Goal: Task Accomplishment & Management: Use online tool/utility

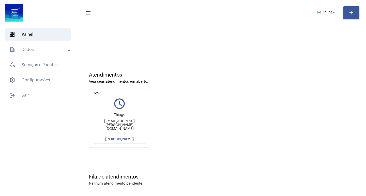
click at [123, 139] on span "[PERSON_NAME]" at bounding box center [119, 140] width 28 height 4
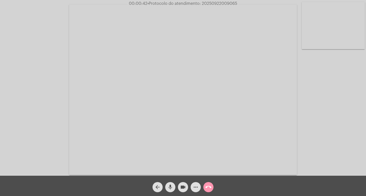
click at [322, 116] on div "Acessando Câmera e Microfone..." at bounding box center [183, 89] width 365 height 176
click at [183, 186] on mat-icon "videocam" at bounding box center [183, 188] width 6 height 6
click at [182, 188] on mat-icon "videocam_off" at bounding box center [183, 188] width 6 height 6
click at [210, 4] on span "• Protocolo do atendimento: 20250922009065" at bounding box center [191, 4] width 90 height 4
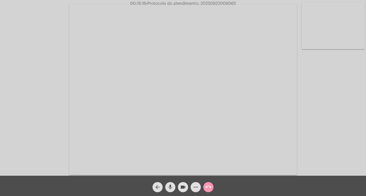
copy span "20250922009065"
click at [210, 188] on mat-icon "call_end" at bounding box center [208, 188] width 6 height 6
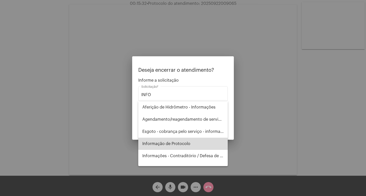
click at [185, 143] on span "Informação de Protocolo" at bounding box center [182, 144] width 81 height 12
type input "Informação de Protocolo"
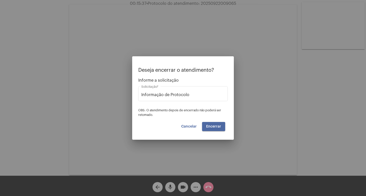
click at [220, 124] on button "Encerrar" at bounding box center [213, 126] width 23 height 9
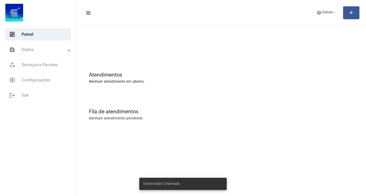
click at [38, 50] on mat-panel-title "text_snippet_outlined Dados" at bounding box center [38, 50] width 59 height 6
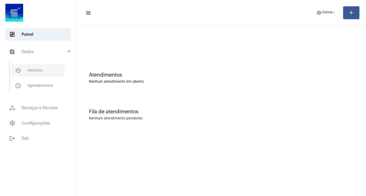
click at [42, 68] on span "history_outlined Histórico" at bounding box center [38, 71] width 54 height 12
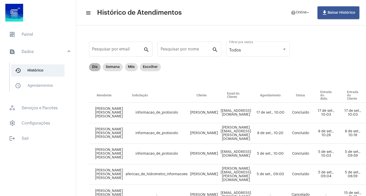
click at [99, 66] on mat-chip "Dia" at bounding box center [95, 67] width 12 height 8
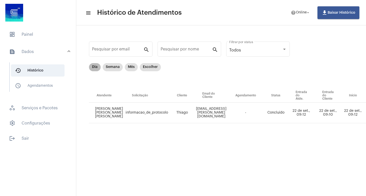
scroll to position [0, 253]
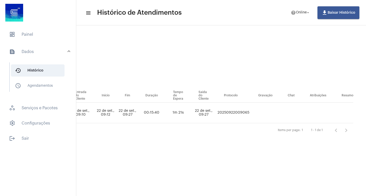
click at [229, 113] on td "20250922009065" at bounding box center [233, 113] width 34 height 21
copy td "20250922009065"
click at [30, 31] on span "dashboard Painel" at bounding box center [38, 34] width 66 height 12
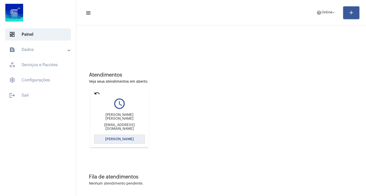
click at [123, 138] on span "[PERSON_NAME]" at bounding box center [119, 140] width 28 height 4
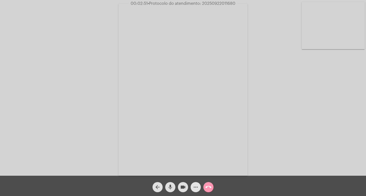
click at [195, 188] on mat-icon "more_horiz" at bounding box center [196, 188] width 6 height 6
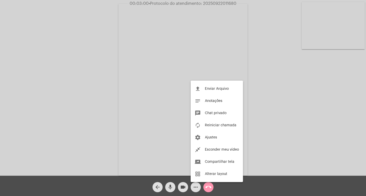
click at [56, 79] on div at bounding box center [183, 98] width 366 height 196
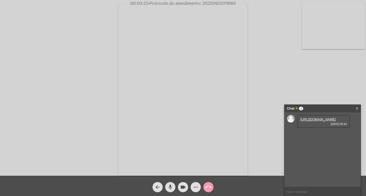
click at [312, 121] on link "[URL][DOMAIN_NAME]" at bounding box center [317, 120] width 35 height 4
click at [210, 185] on mat-icon "call_end" at bounding box center [208, 188] width 6 height 6
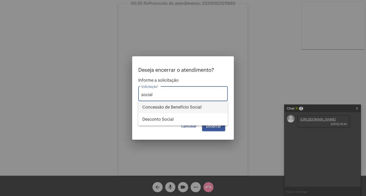
click at [186, 108] on span "Concessão de Benefício Social" at bounding box center [182, 107] width 81 height 12
type input "Concessão de Benefício Social"
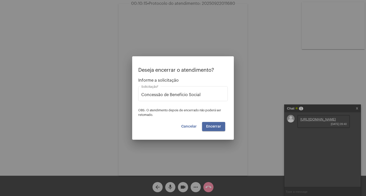
click at [208, 126] on span "Encerrar" at bounding box center [213, 127] width 15 height 4
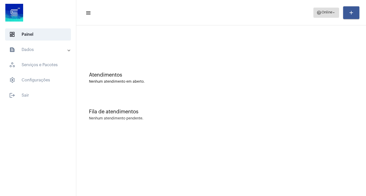
click at [331, 12] on span "Online" at bounding box center [326, 13] width 11 height 4
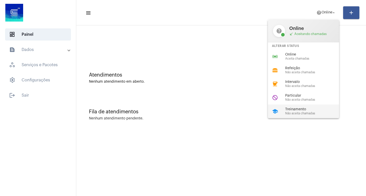
click at [296, 113] on span "Não aceita chamadas" at bounding box center [314, 113] width 58 height 3
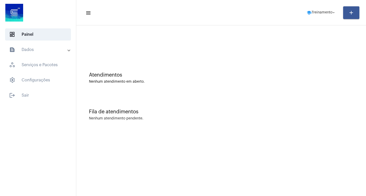
click at [38, 53] on mat-expansion-panel-header "text_snippet_outlined Dados" at bounding box center [39, 50] width 73 height 12
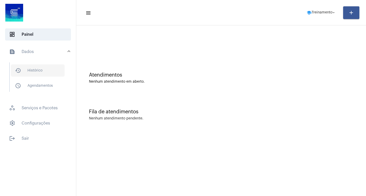
click at [36, 71] on span "history_outlined Histórico" at bounding box center [38, 71] width 54 height 12
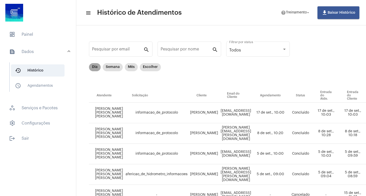
click at [93, 67] on mat-chip "Dia" at bounding box center [95, 67] width 12 height 8
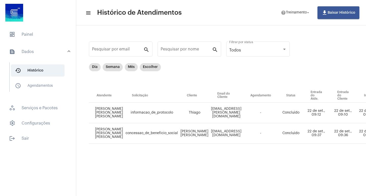
click at [271, 192] on mat-sidenav-content "menu Histórico de Atendimentos help Treinamento arrow_drop_down file_download B…" at bounding box center [221, 98] width 290 height 196
click at [272, 192] on mat-sidenav-content "menu Histórico de Atendimentos help Treinamento arrow_drop_down file_download B…" at bounding box center [221, 98] width 290 height 196
click at [276, 192] on mat-sidenav-content "menu Histórico de Atendimentos help Treinamento arrow_drop_down file_download B…" at bounding box center [221, 98] width 290 height 196
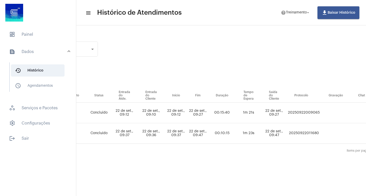
scroll to position [0, 198]
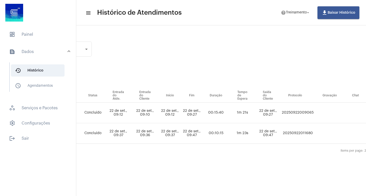
click at [300, 133] on td "20250922011680" at bounding box center [298, 134] width 34 height 21
copy td "20250922011680"
click at [37, 40] on span "dashboard Painel" at bounding box center [38, 34] width 66 height 12
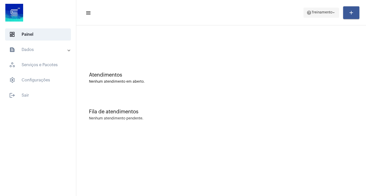
click at [318, 14] on span "help Treinamento arrow_drop_down" at bounding box center [320, 12] width 29 height 9
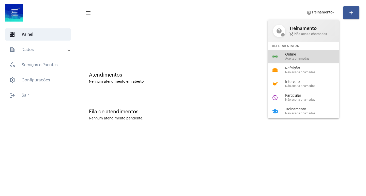
click at [306, 55] on span "Online" at bounding box center [314, 55] width 58 height 4
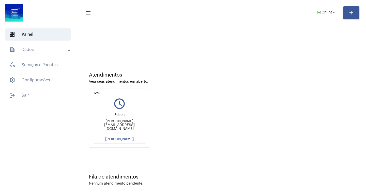
click at [133, 138] on button "[PERSON_NAME]" at bounding box center [119, 139] width 51 height 9
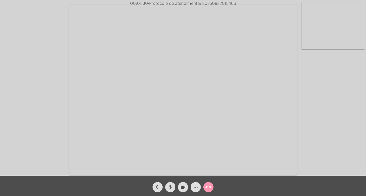
click at [180, 184] on span "videocam" at bounding box center [183, 187] width 6 height 10
click at [180, 186] on mat-icon "videocam_off" at bounding box center [183, 188] width 6 height 6
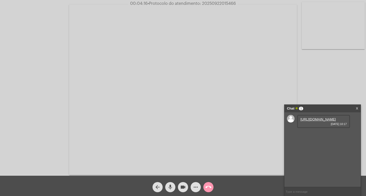
click at [319, 121] on link "[URL][DOMAIN_NAME]" at bounding box center [317, 120] width 35 height 4
click at [311, 136] on link "[URL][DOMAIN_NAME]" at bounding box center [317, 134] width 35 height 4
click at [316, 150] on link "[URL][DOMAIN_NAME]" at bounding box center [317, 149] width 35 height 4
click at [216, 5] on span "• Protocolo do atendimento: 20250922015466" at bounding box center [191, 4] width 88 height 4
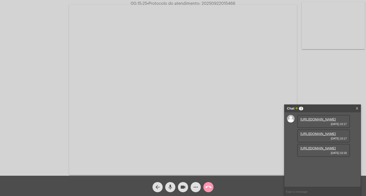
click at [216, 5] on span "• Protocolo do atendimento: 20250922015466" at bounding box center [191, 4] width 88 height 4
copy span "20250922015466"
click at [210, 185] on mat-icon "call_end" at bounding box center [208, 188] width 6 height 6
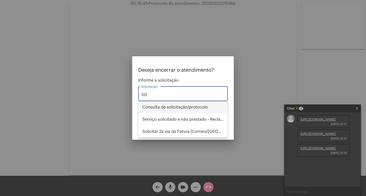
type input "S"
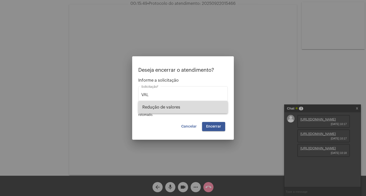
click at [179, 103] on span "Redução de valores" at bounding box center [182, 107] width 81 height 12
type input "Redução de valores"
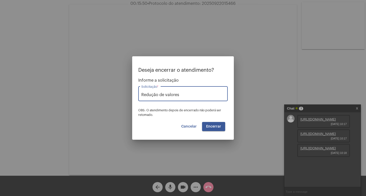
click at [213, 126] on span "Encerrar" at bounding box center [213, 127] width 15 height 4
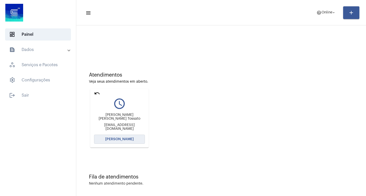
click at [132, 140] on span "[PERSON_NAME]" at bounding box center [119, 140] width 28 height 4
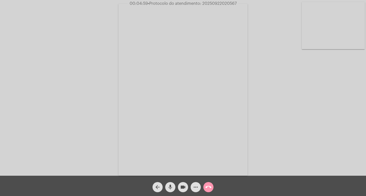
click at [194, 187] on mat-icon "more_horiz" at bounding box center [196, 188] width 6 height 6
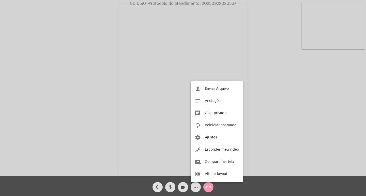
click at [102, 101] on div at bounding box center [183, 98] width 366 height 196
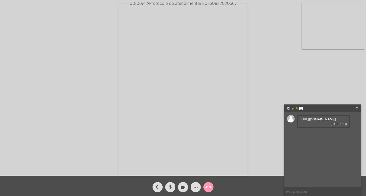
click at [319, 121] on link "[URL][DOMAIN_NAME]" at bounding box center [317, 120] width 35 height 4
click at [179, 186] on button "videocam" at bounding box center [183, 187] width 10 height 10
click at [184, 186] on mat-icon "videocam_off" at bounding box center [183, 188] width 6 height 6
click at [212, 3] on span "• Protocolo do atendimento: 20250922020567" at bounding box center [192, 4] width 89 height 4
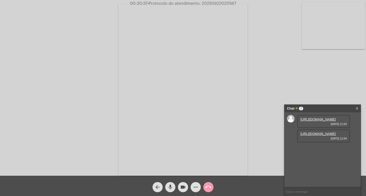
copy span "20250922020567"
click at [208, 189] on mat-icon "call_end" at bounding box center [208, 188] width 6 height 6
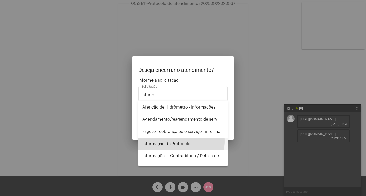
click at [173, 141] on span "Informação de Protocolo" at bounding box center [182, 144] width 81 height 12
type input "Informação de Protocolo"
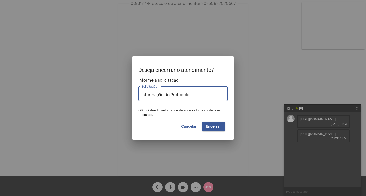
click at [216, 127] on span "Encerrar" at bounding box center [213, 127] width 15 height 4
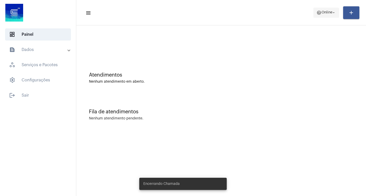
click at [316, 15] on span "help Online arrow_drop_down" at bounding box center [326, 12] width 20 height 9
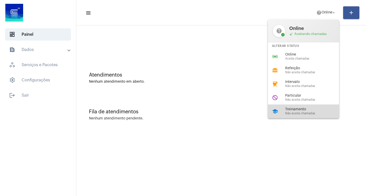
click at [302, 111] on span "Treinamento" at bounding box center [314, 110] width 58 height 4
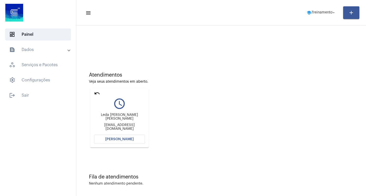
click at [95, 92] on mat-icon "undo" at bounding box center [97, 93] width 6 height 6
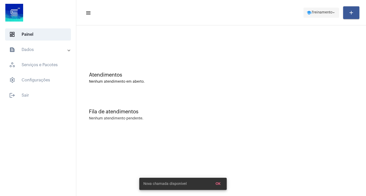
click at [312, 13] on span "Treinamento" at bounding box center [322, 13] width 21 height 4
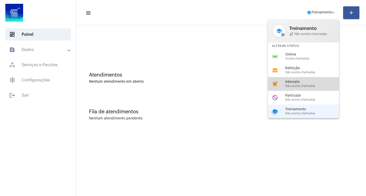
click at [306, 86] on span "Não aceita chamadas" at bounding box center [314, 86] width 58 height 3
